Goal: Task Accomplishment & Management: Use online tool/utility

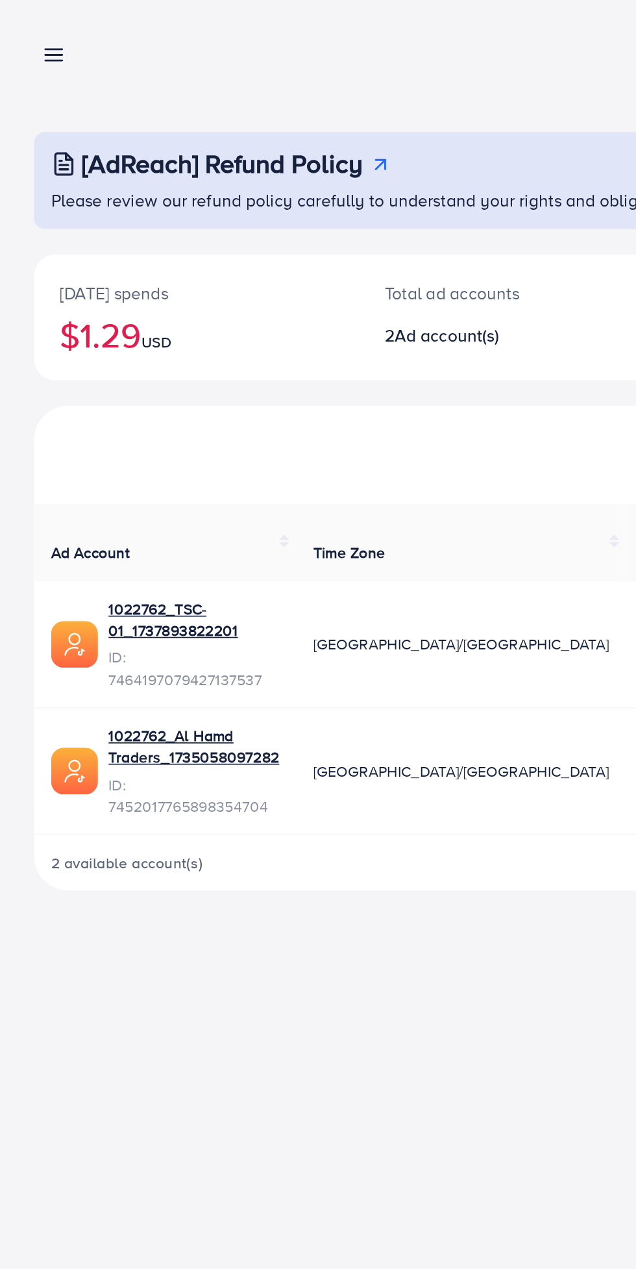
click at [34, 37] on line at bounding box center [33, 37] width 10 height 0
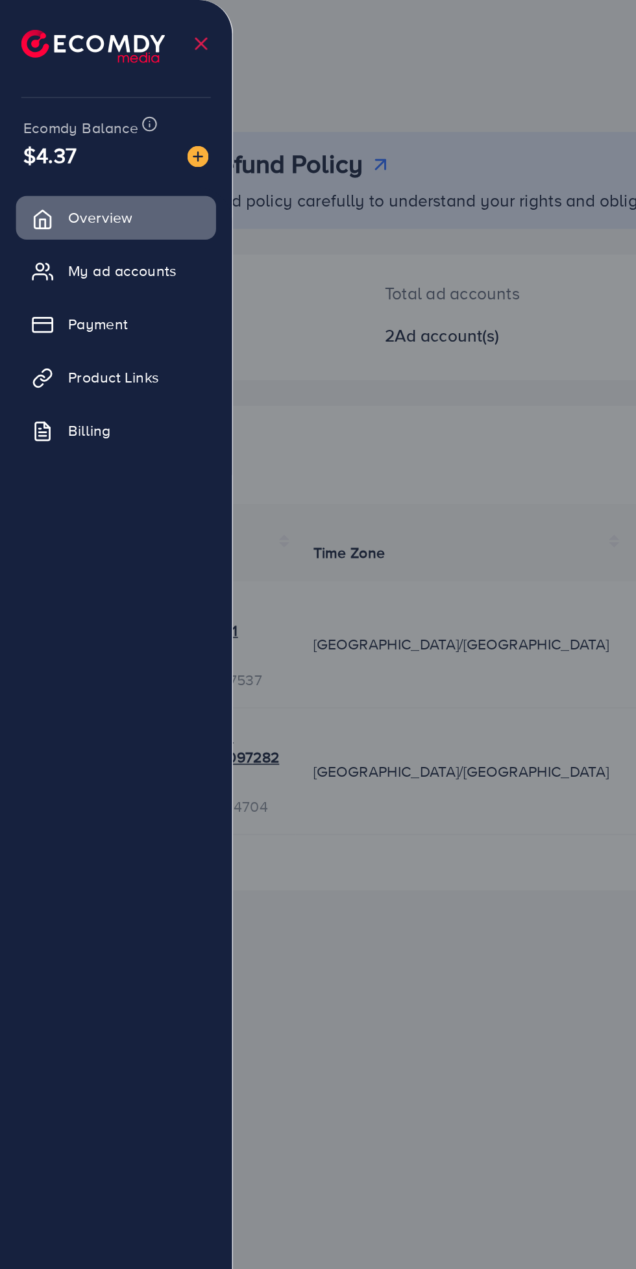
click at [91, 170] on span "My ad accounts" at bounding box center [75, 164] width 66 height 13
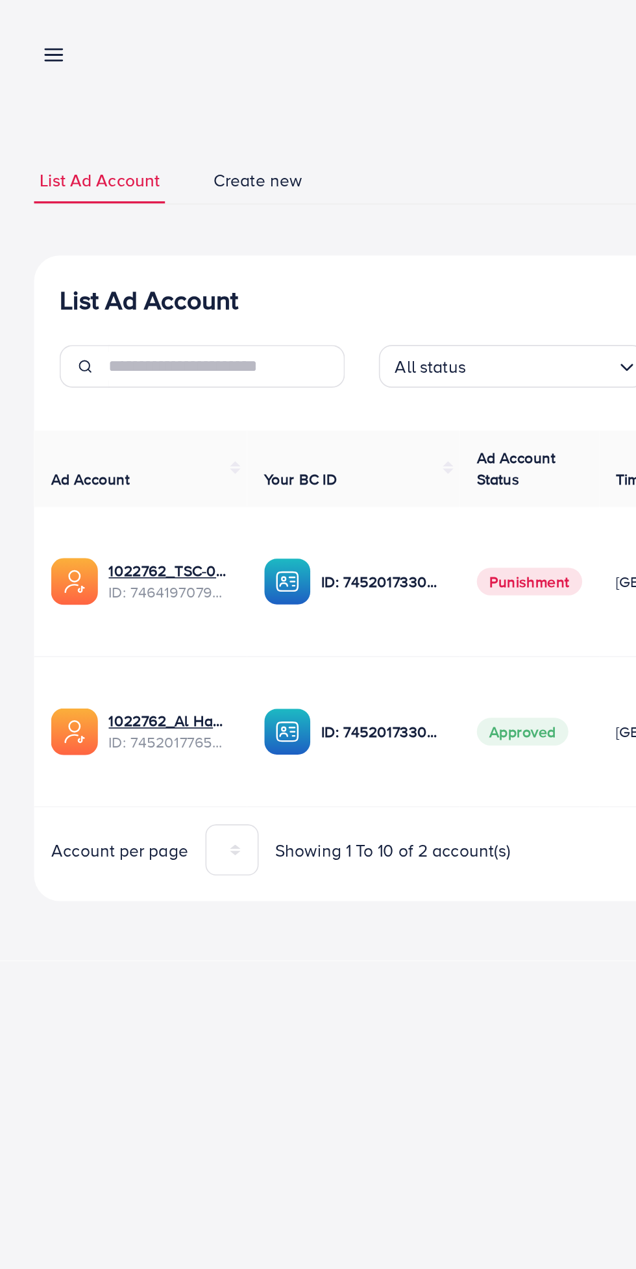
click at [34, 37] on line at bounding box center [33, 37] width 10 height 0
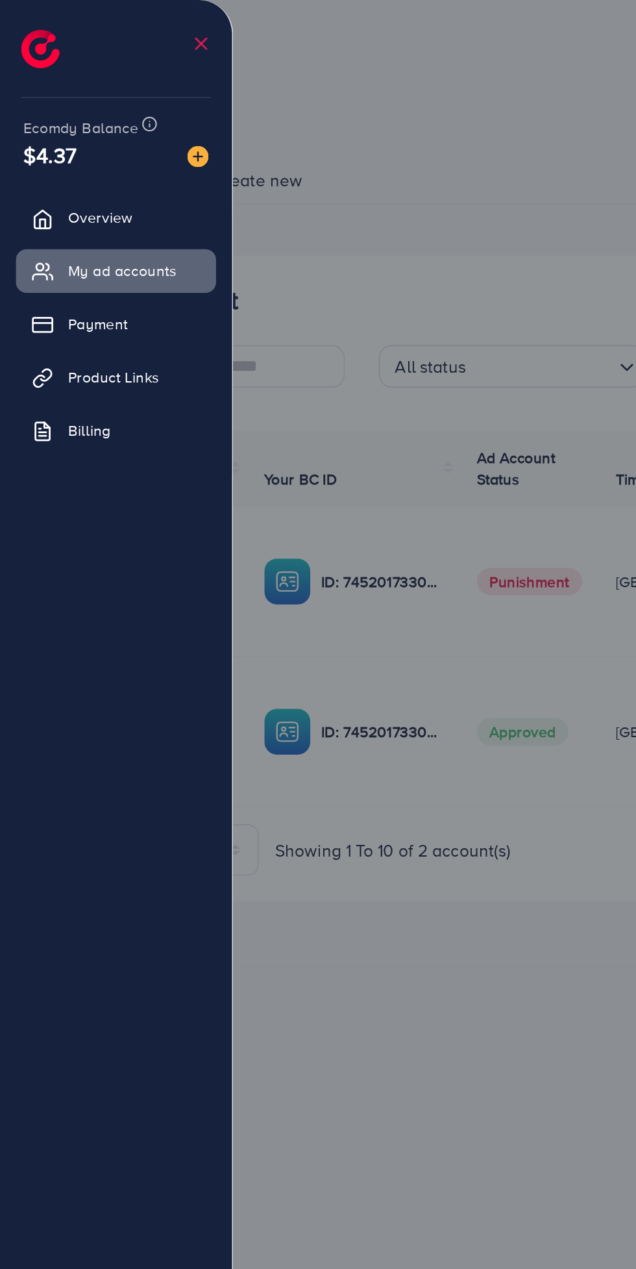
click at [80, 231] on span "Product Links" at bounding box center [70, 229] width 56 height 13
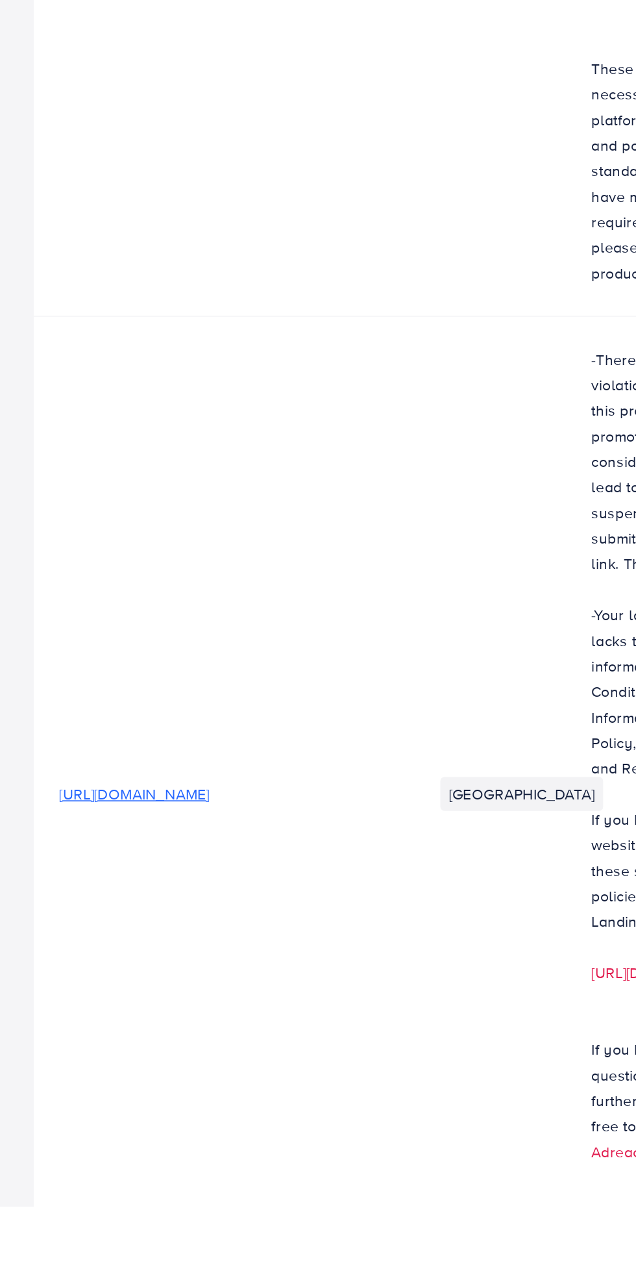
scroll to position [0, 499]
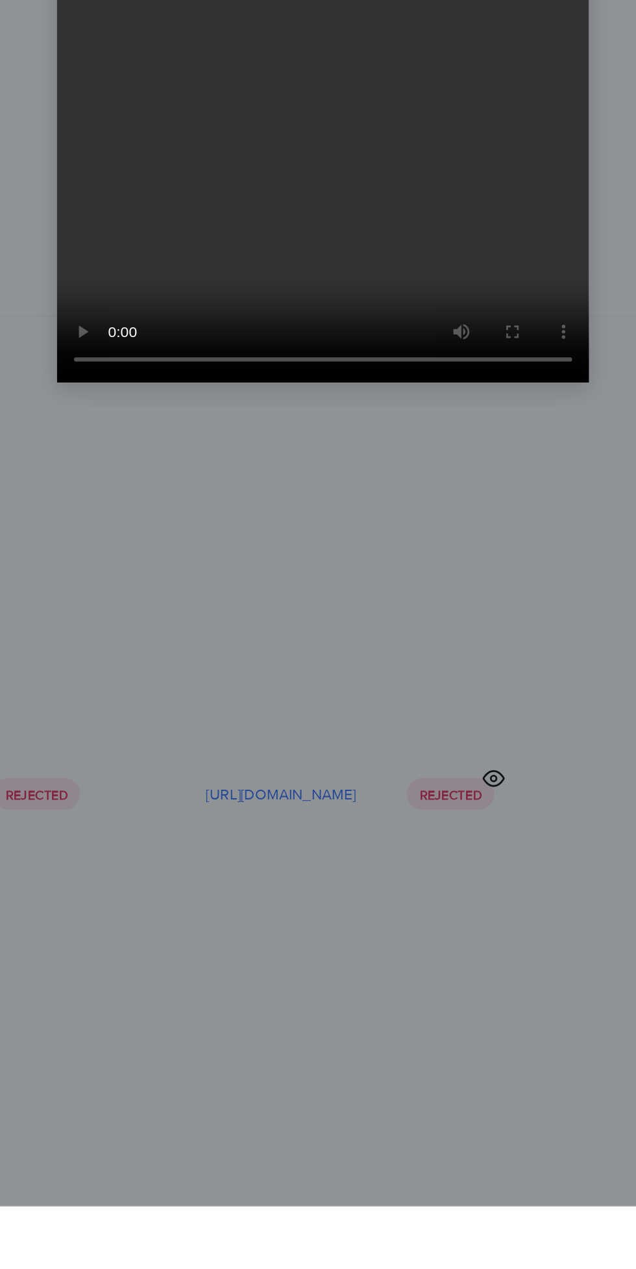
click at [452, 767] on video at bounding box center [320, 635] width 325 height 264
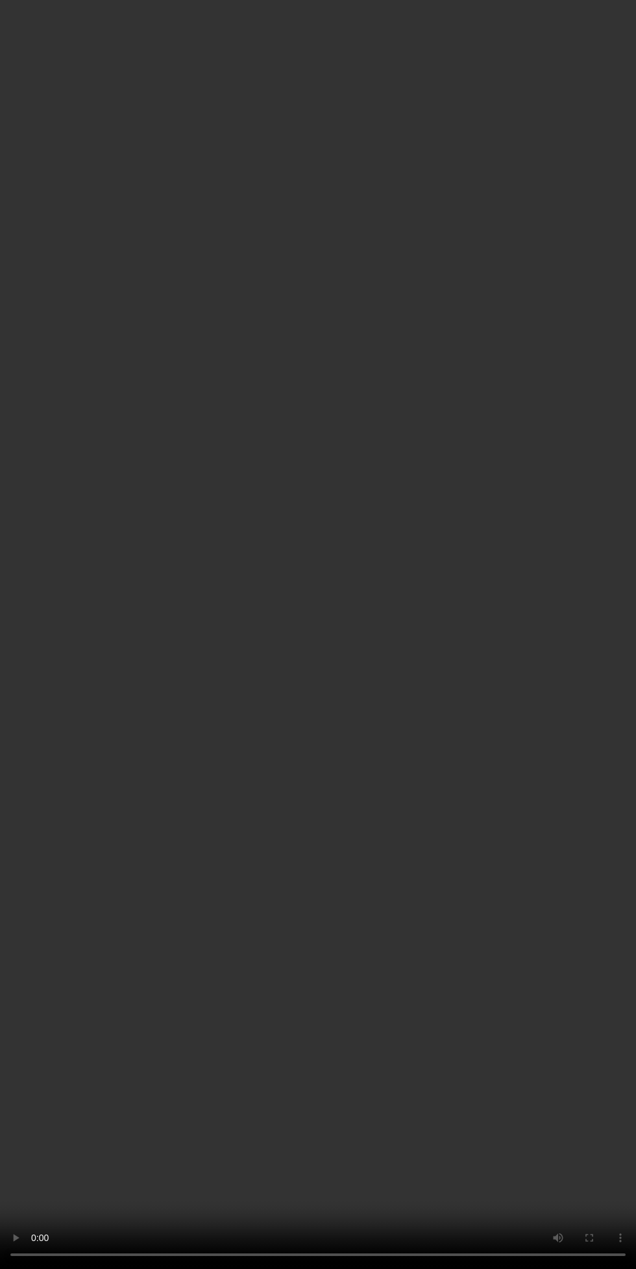
scroll to position [0, 482]
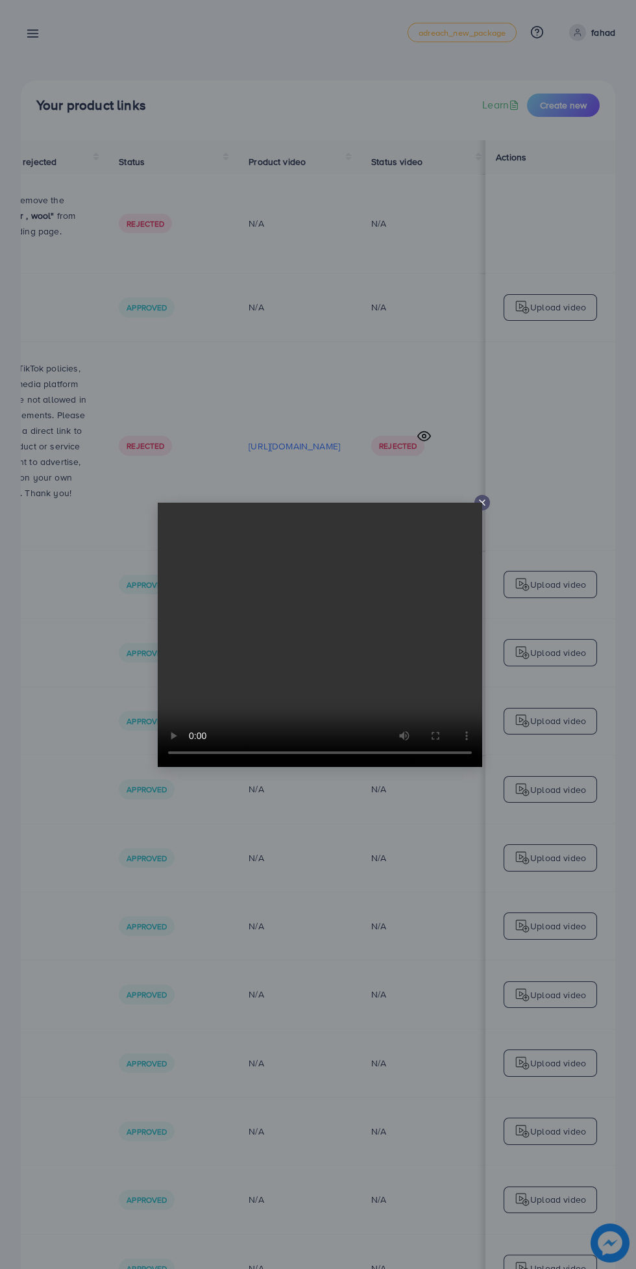
click at [486, 505] on icon at bounding box center [482, 502] width 10 height 10
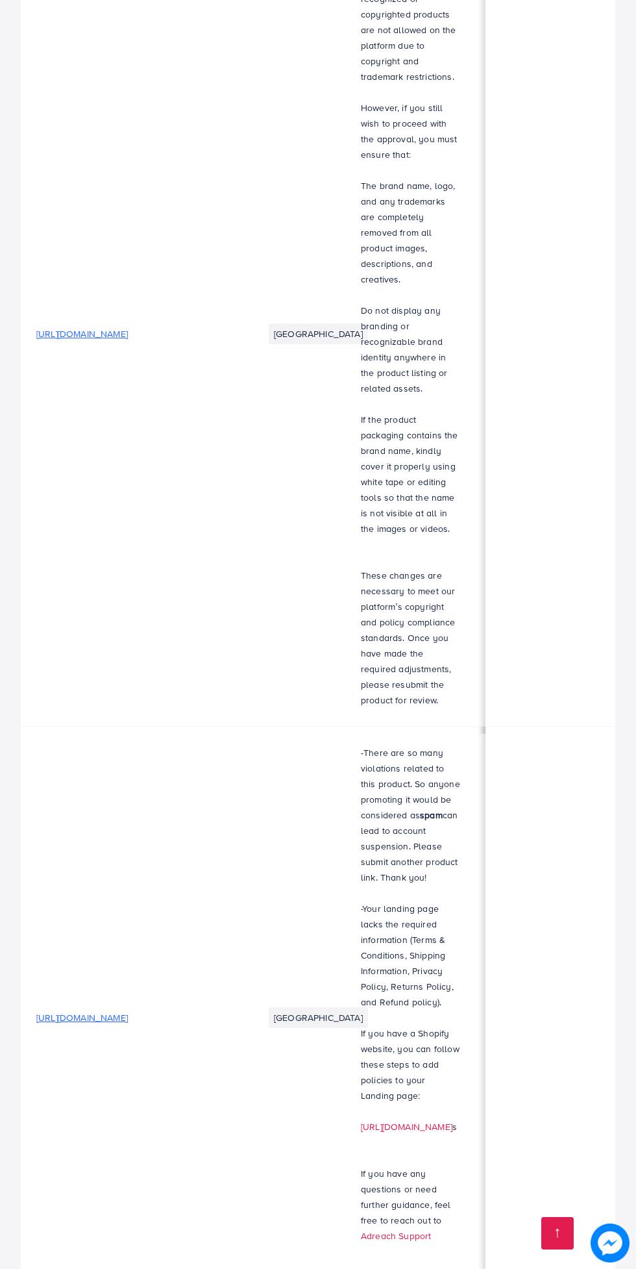
scroll to position [5762, 0]
